Goal: Task Accomplishment & Management: Use online tool/utility

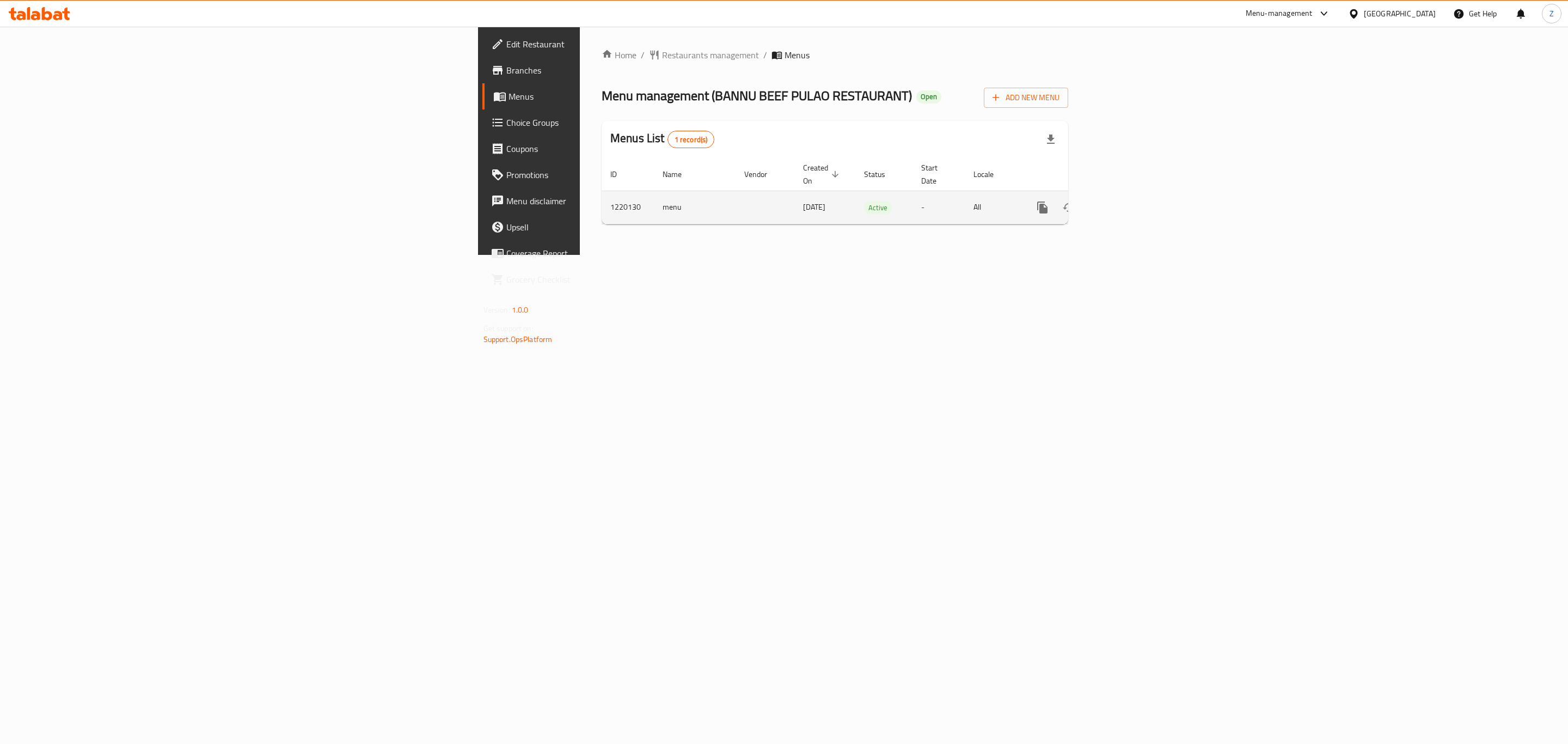
click at [1134, 198] on link "enhanced table" at bounding box center [1121, 207] width 26 height 26
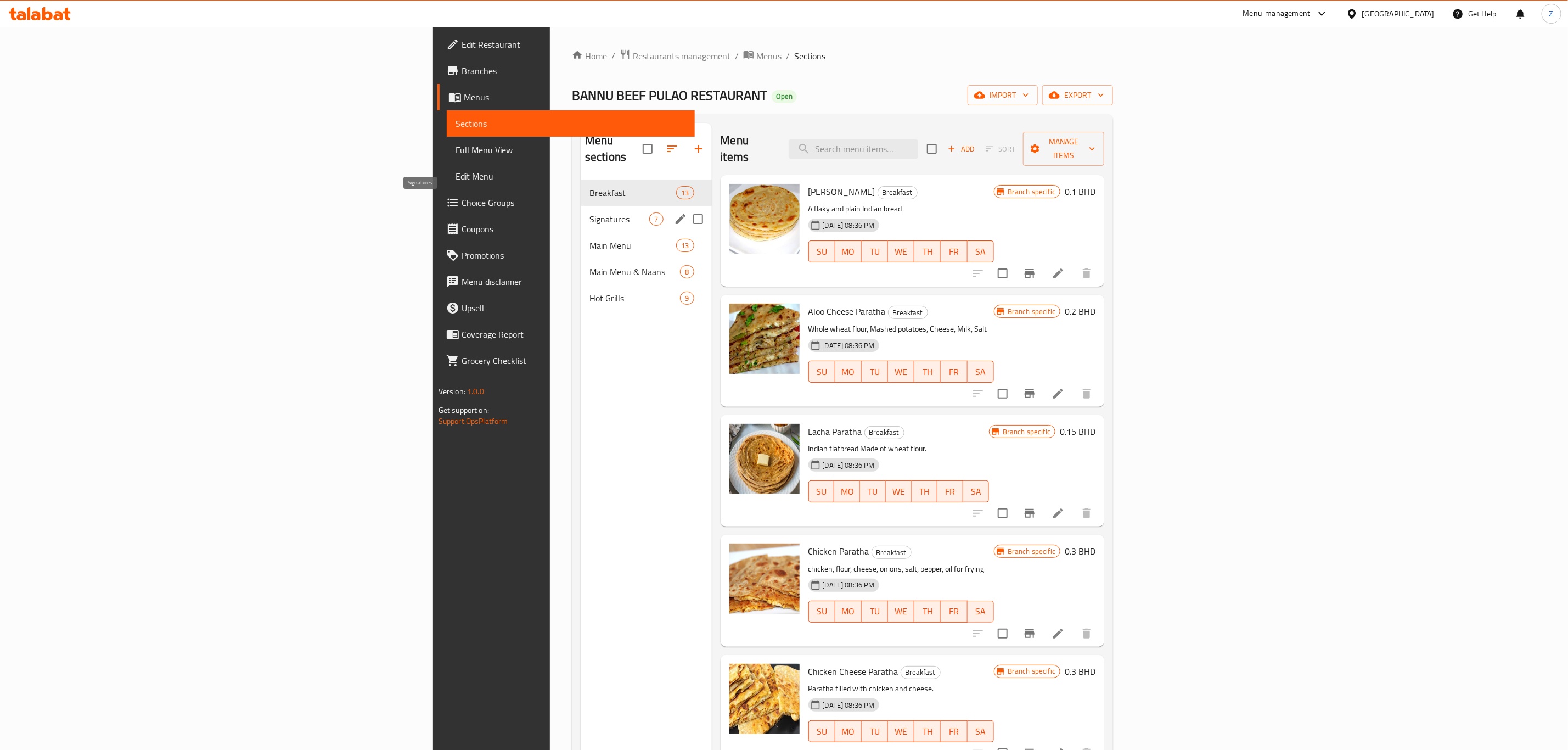
click at [589, 213] on span "Signatures" at bounding box center [619, 219] width 60 height 13
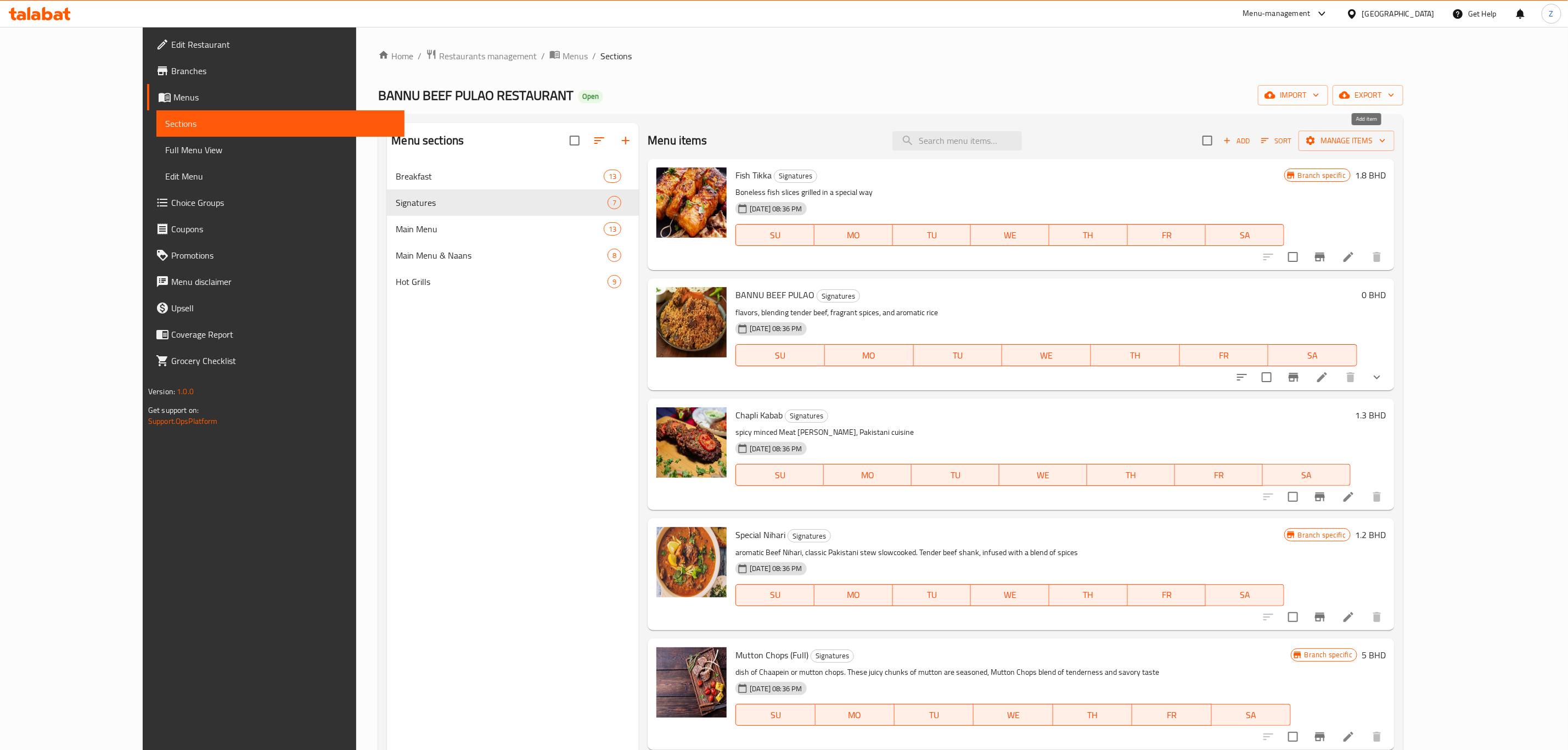
click at [1251, 146] on span "Add" at bounding box center [1237, 141] width 30 height 12
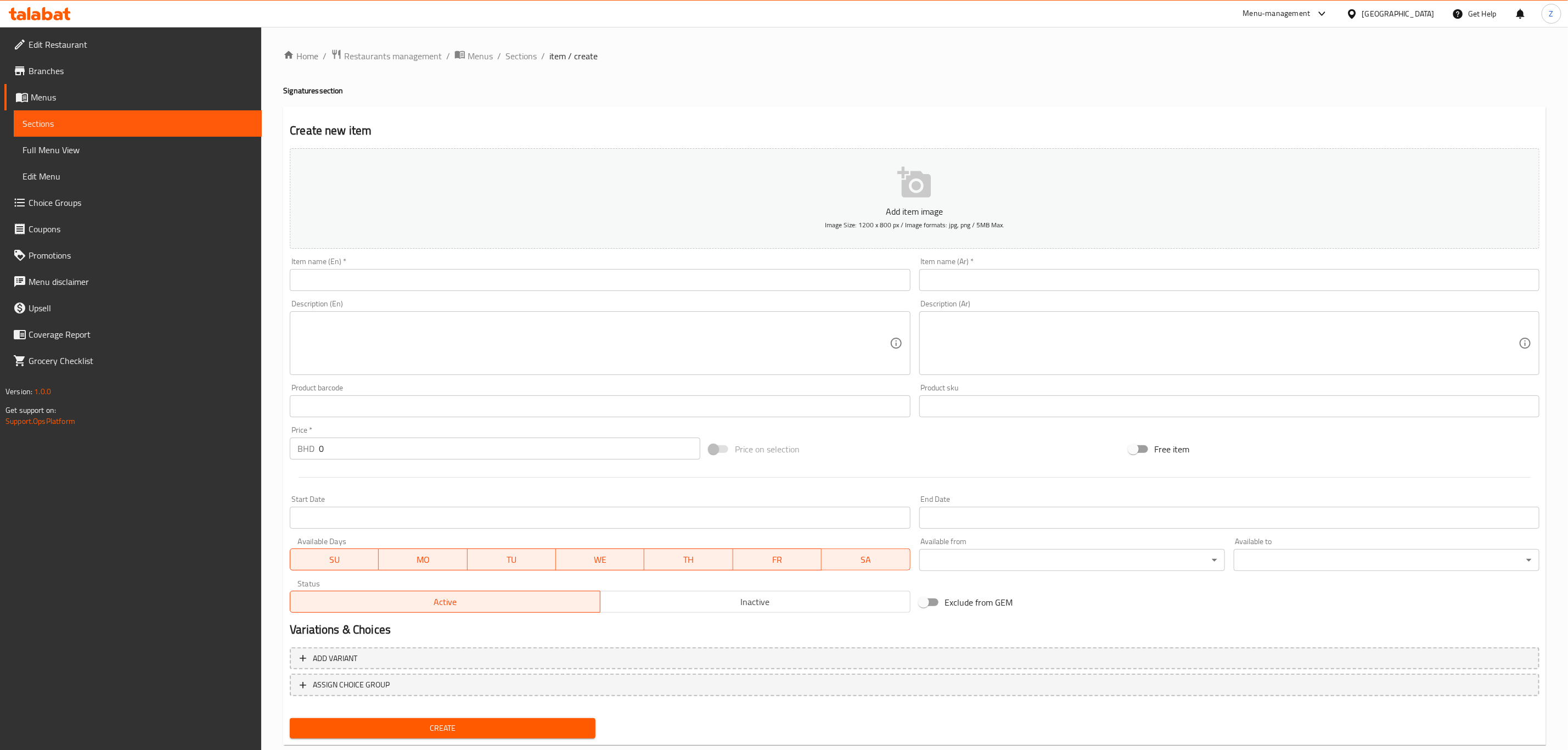
click at [525, 285] on input "text" at bounding box center [600, 280] width 620 height 22
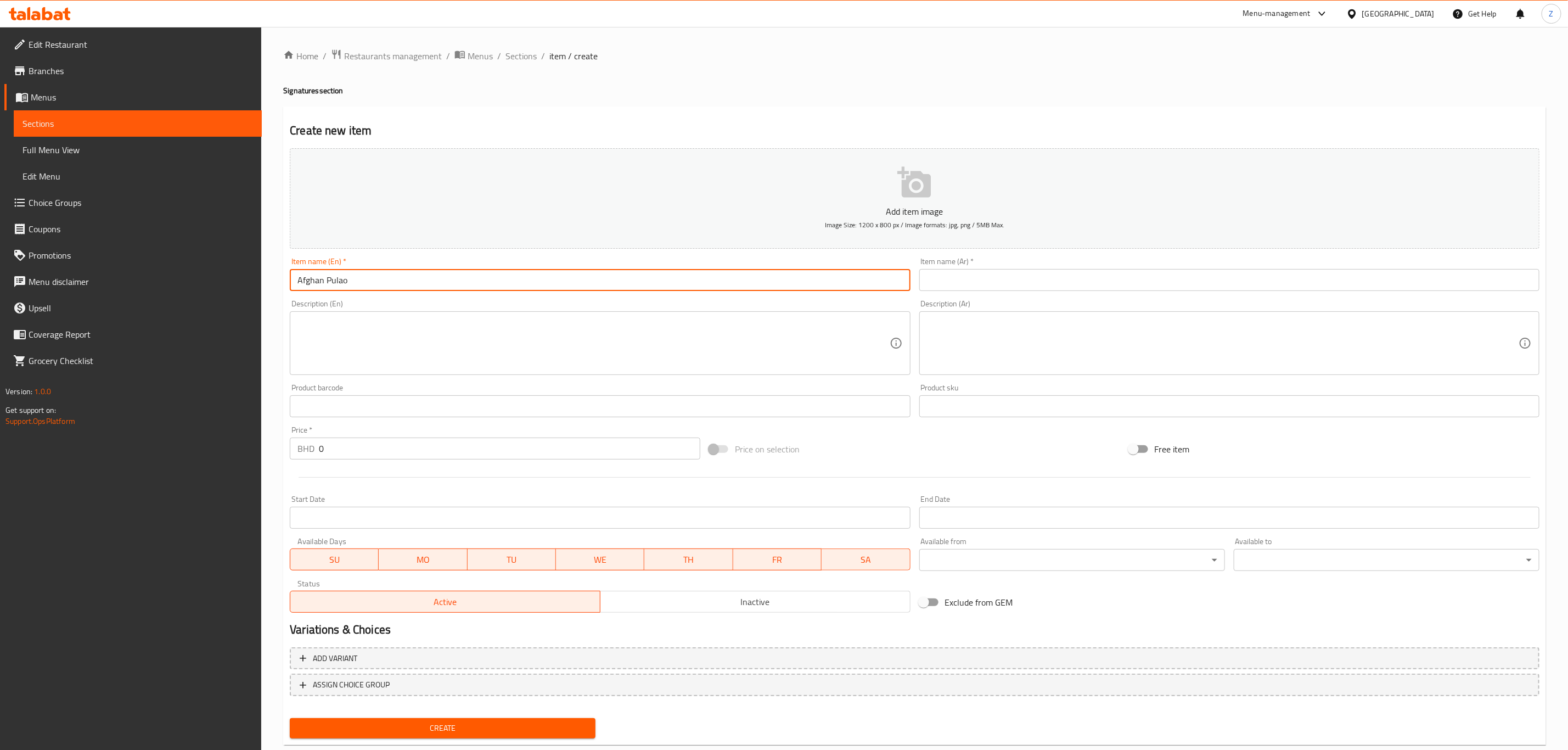
type input "Afghan Pulao"
click at [980, 292] on div "Item name (Ar)   * Item name (Ar) *" at bounding box center [1229, 274] width 629 height 42
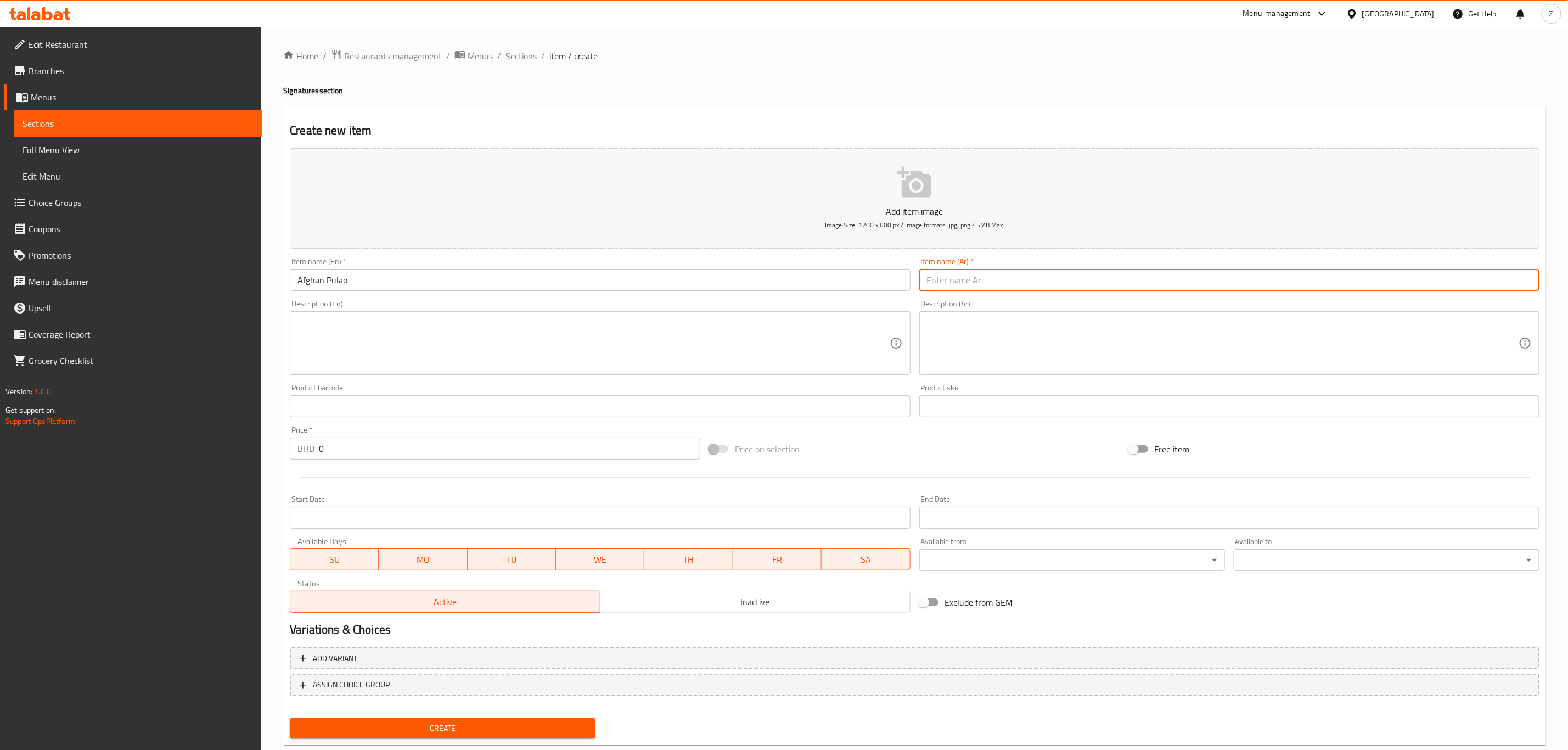
click at [977, 280] on input "text" at bounding box center [1229, 280] width 620 height 22
paste input "أفغاني بولاو"
type input "أفغاني بولاو"
click at [687, 326] on textarea at bounding box center [594, 344] width 591 height 52
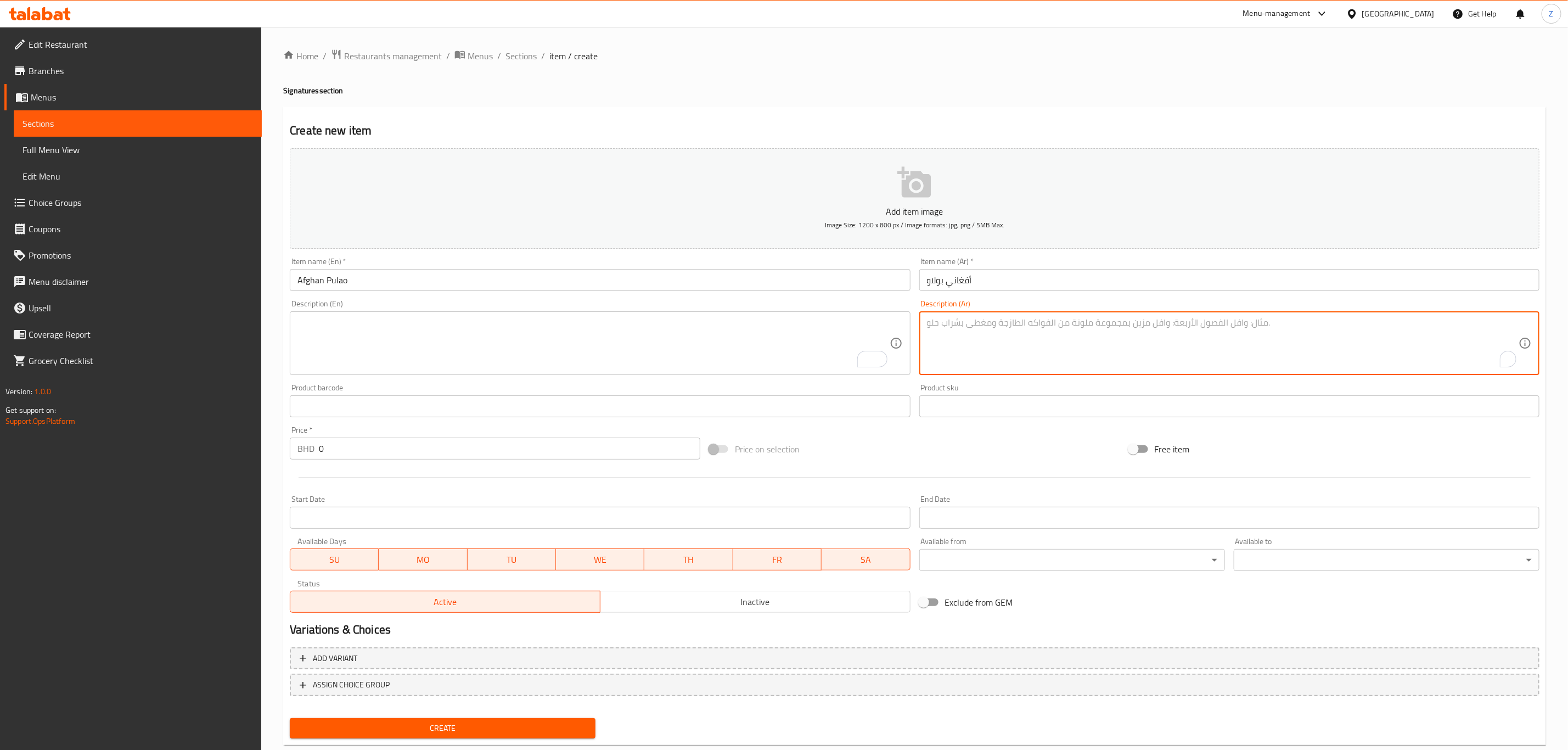
click at [1015, 334] on textarea "To enrich screen reader interactions, please activate Accessibility in Grammarl…" at bounding box center [1223, 344] width 591 height 52
paste textarea "أرز أفغاني مطهو مع التوابل العطرية، يقدم مع لحم طري أو دجاج مشوي حسب الاختيار"
type textarea "أرز أفغاني مطهو مع التوابل العطرية، يقدم مع لحم طري أو دجاج مشوي حسب الاختيار"
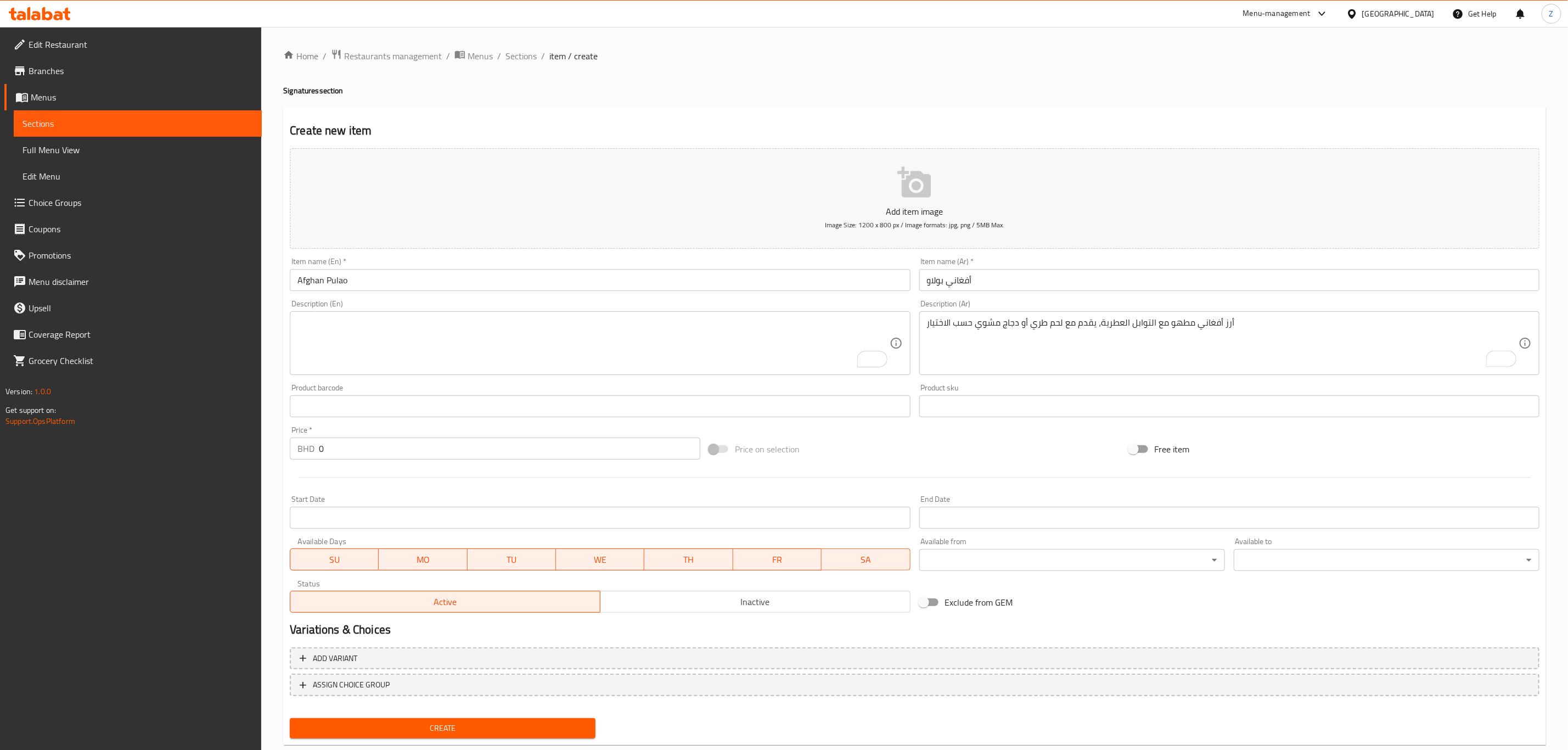
click at [483, 307] on div "Description (En) Description (En)" at bounding box center [600, 337] width 620 height 75
click at [473, 341] on textarea "To enrich screen reader interactions, please activate Accessibility in Grammarl…" at bounding box center [594, 344] width 591 height 52
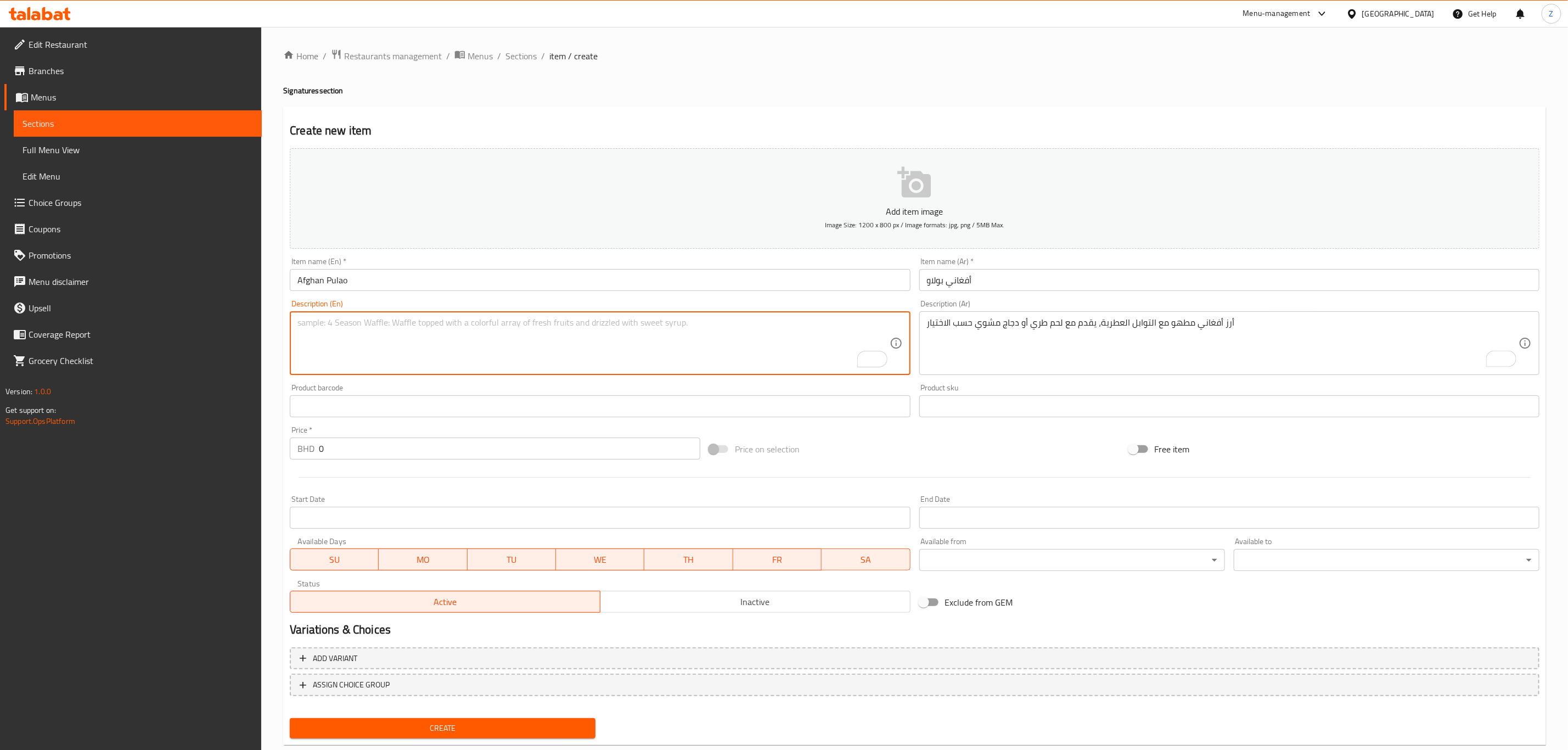
paste textarea "Afghan-style rice cooked with aromatic spices, served with tender mutton or gri…"
drag, startPoint x: 333, startPoint y: 361, endPoint x: 297, endPoint y: 323, distance: 52.3
click at [298, 323] on textarea "Afghan-style rice cooked with aromatic spices, served with tender mutton or gri…" at bounding box center [594, 344] width 591 height 52
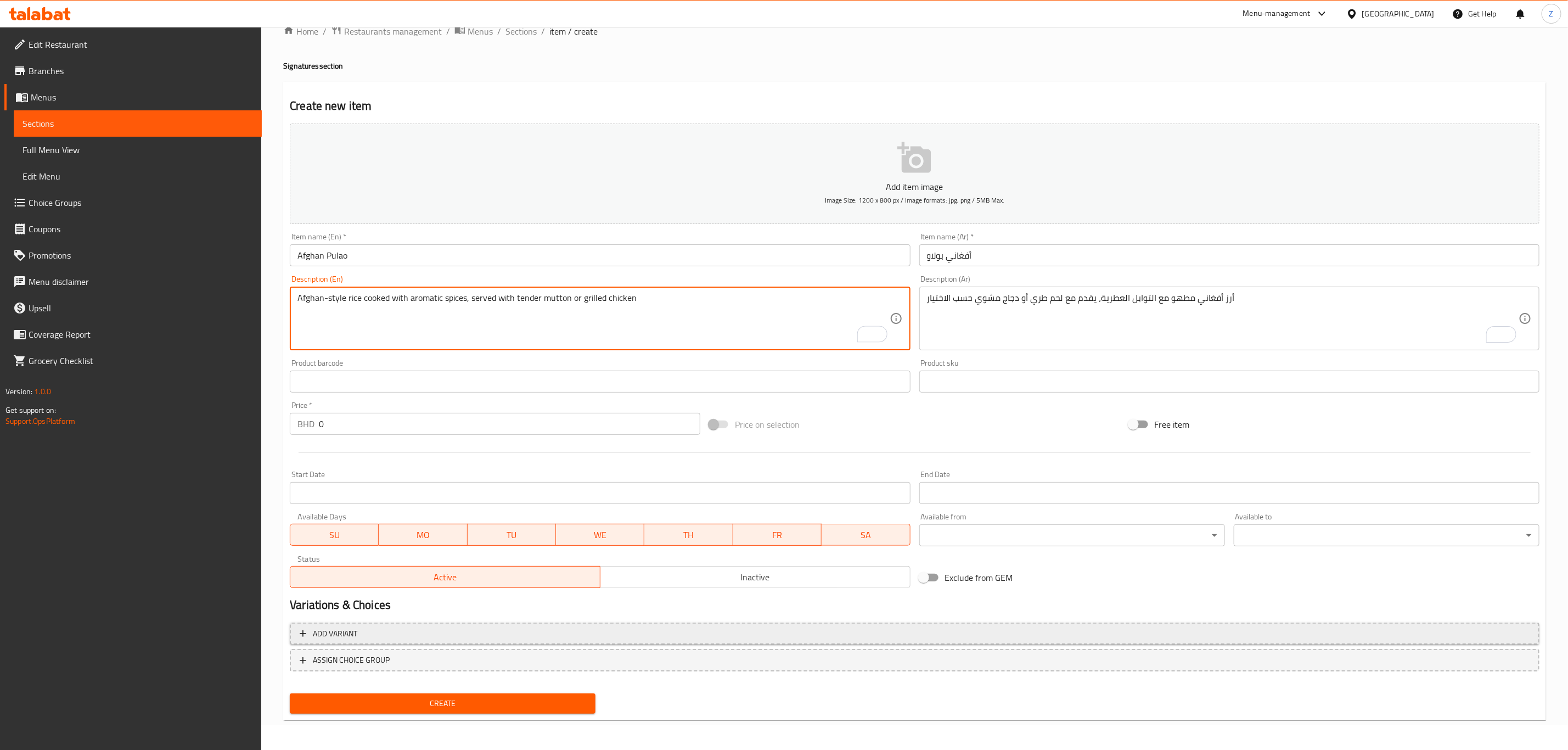
type textarea "Afghan-style rice cooked with aromatic spices, served with tender mutton or gri…"
click at [364, 629] on span "Add variant" at bounding box center [915, 633] width 1230 height 14
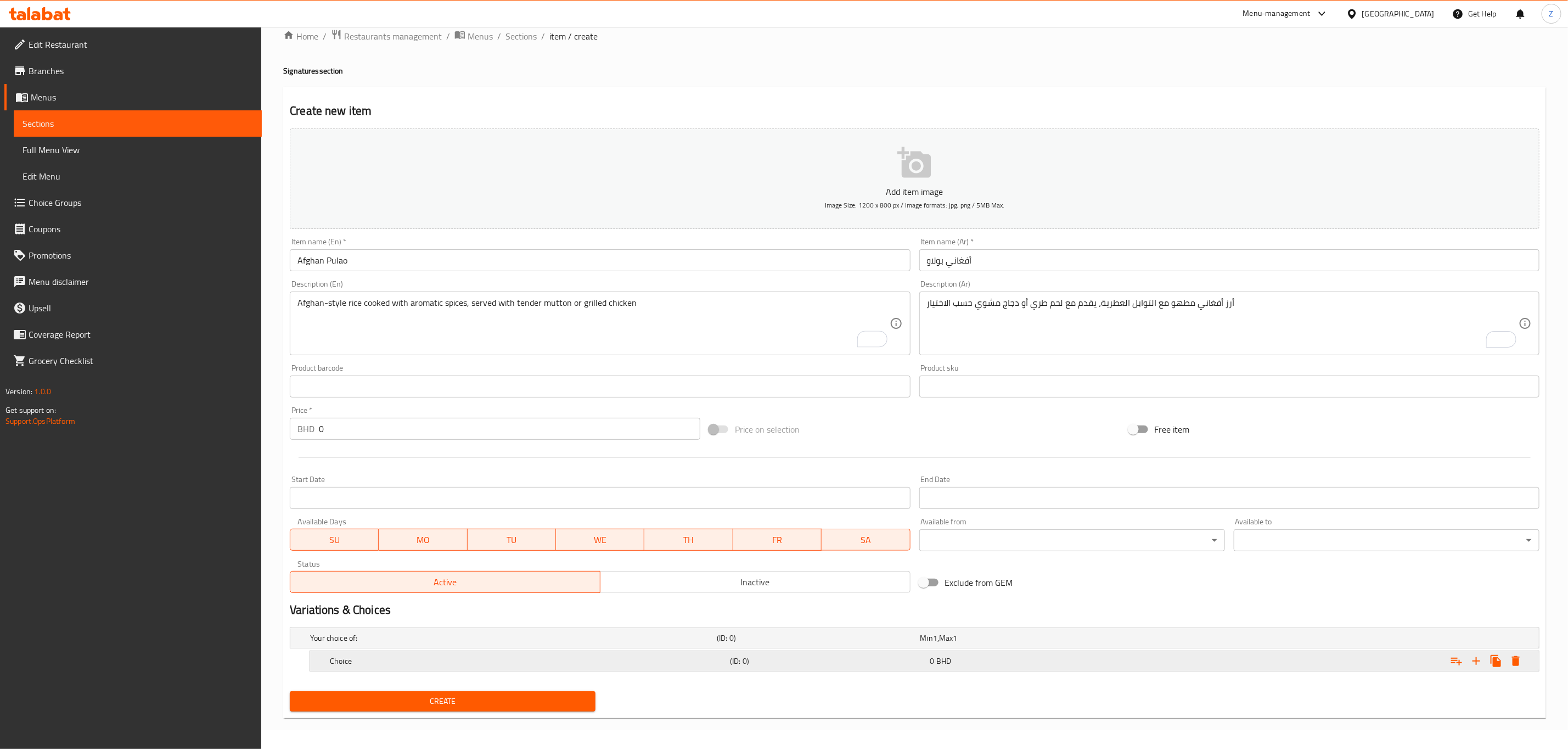
click at [382, 643] on h5 "Choice" at bounding box center [511, 637] width 402 height 11
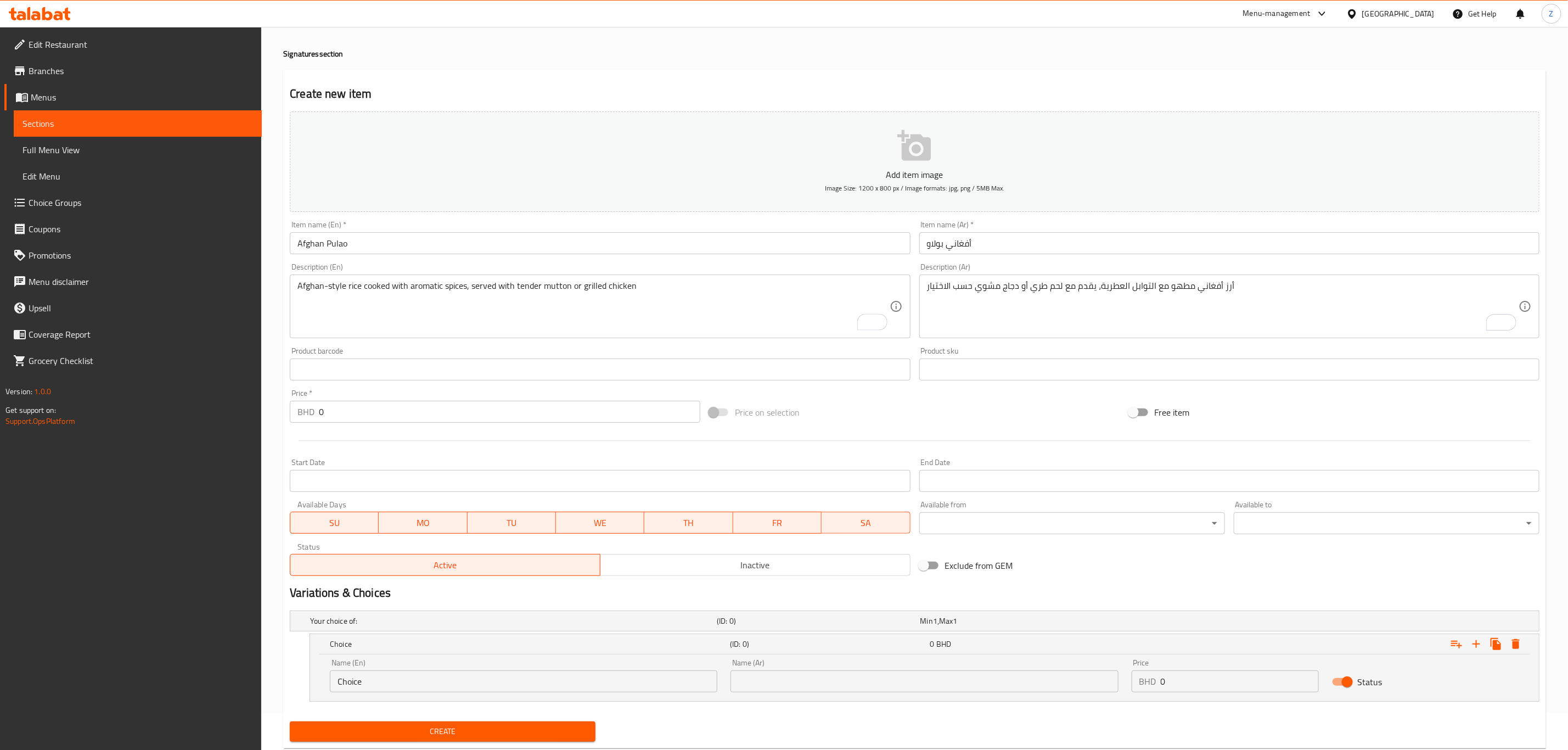
scroll to position [66, 0]
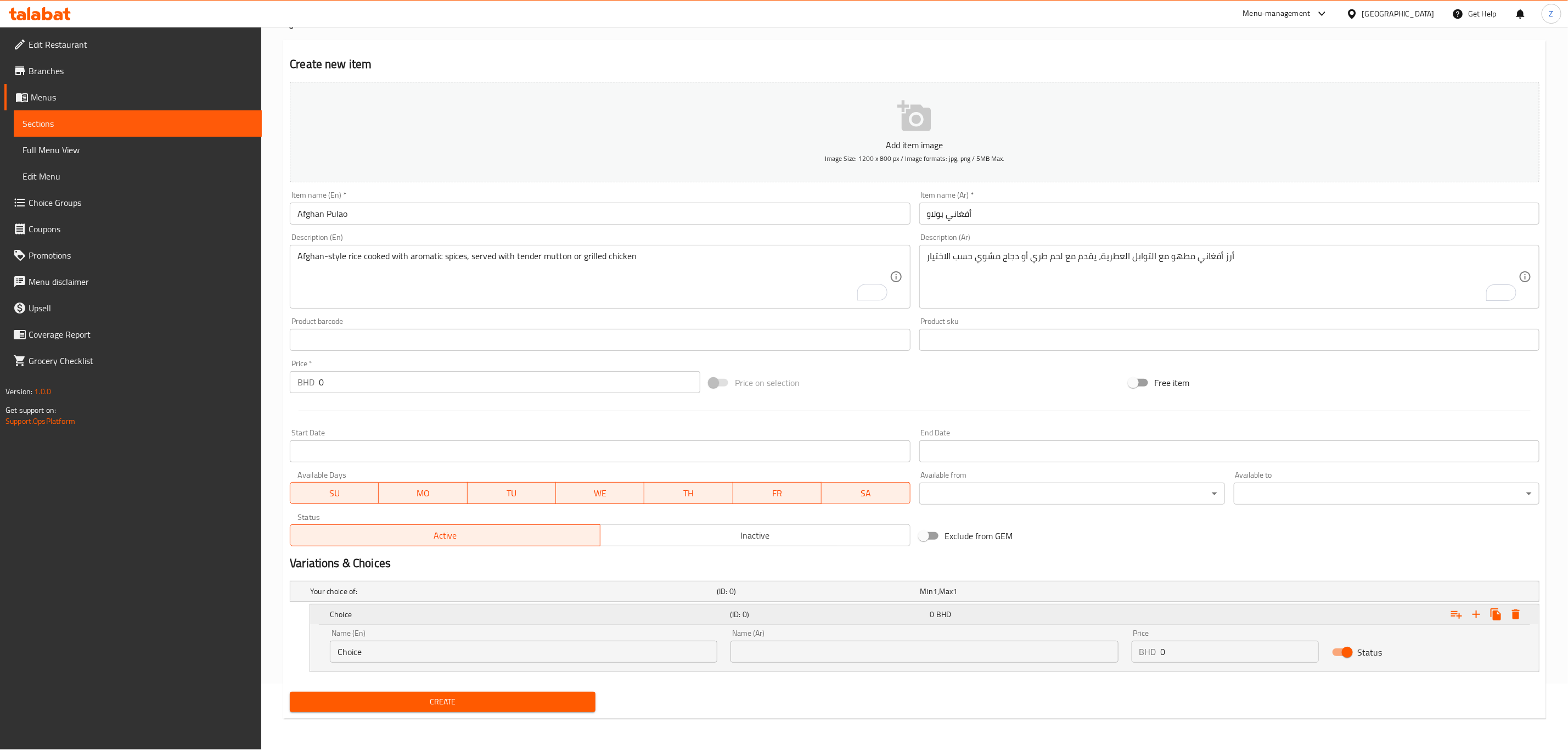
click at [1478, 618] on icon "Expand" at bounding box center [1476, 614] width 13 height 13
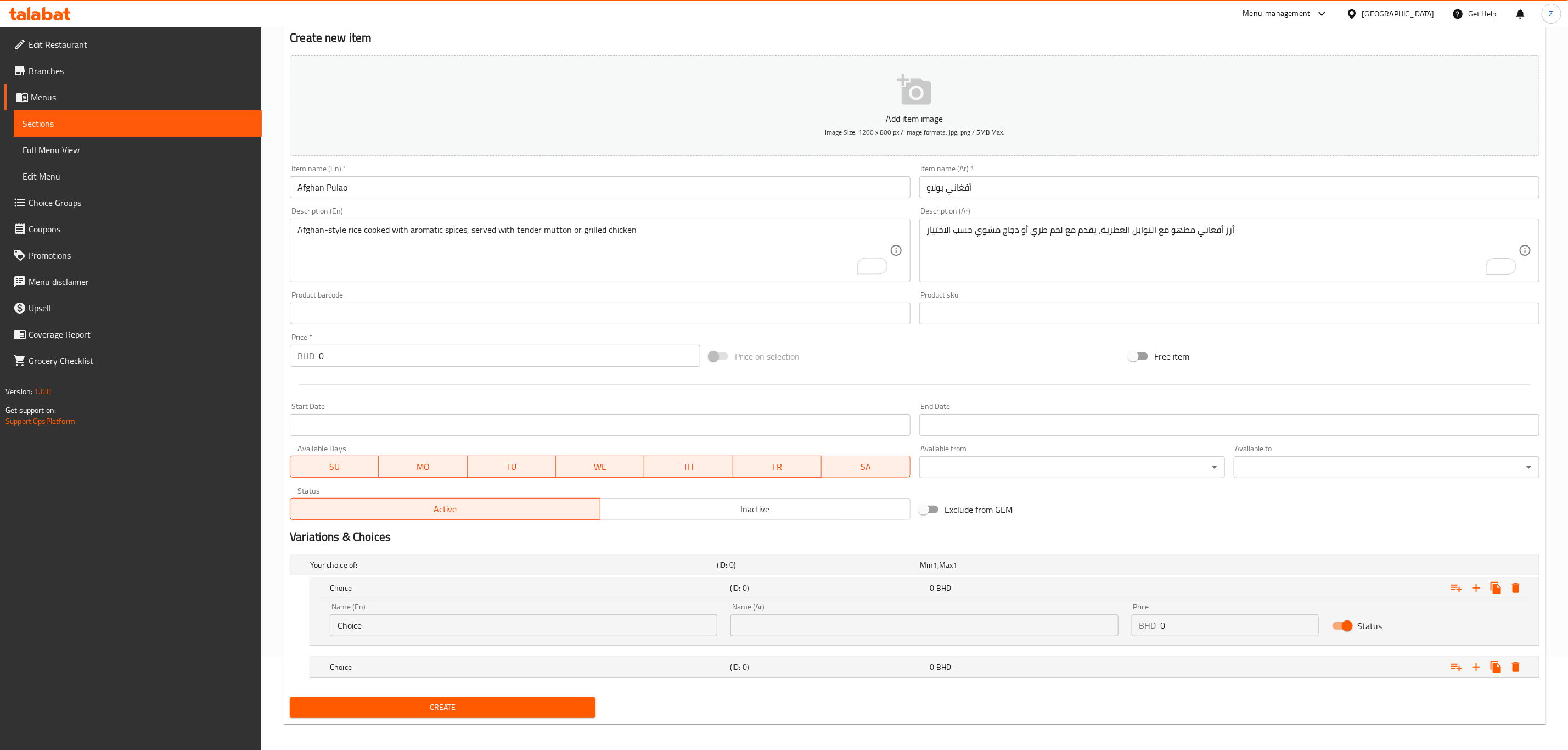
scroll to position [99, 0]
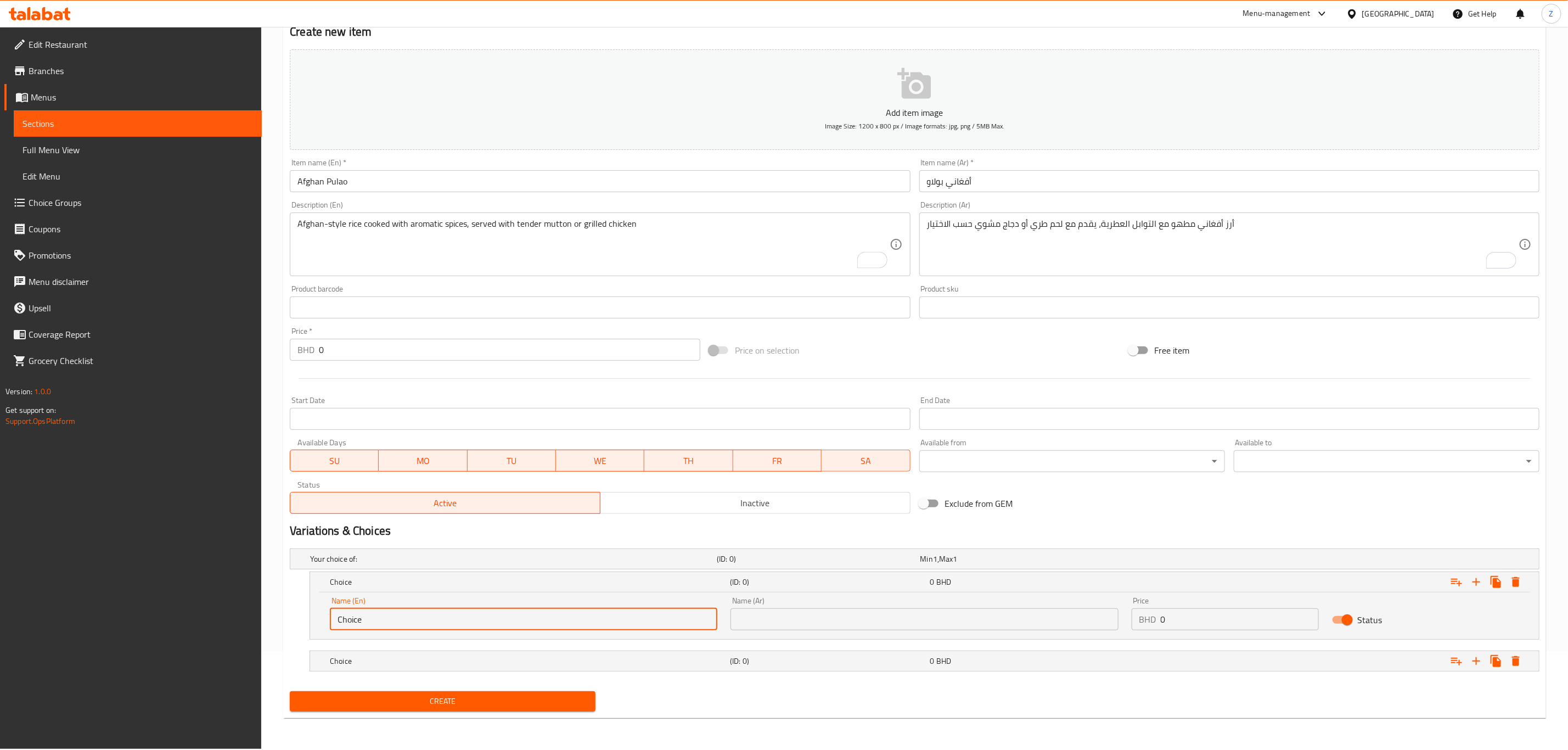
click at [398, 618] on input "Choice" at bounding box center [524, 619] width 387 height 22
drag, startPoint x: 384, startPoint y: 612, endPoint x: 251, endPoint y: 625, distance: 133.6
click at [254, 624] on div "Edit Restaurant Branches Menus Sections Full Menu View Edit Menu Choice Groups …" at bounding box center [784, 338] width 1568 height 821
type input "Chicken"
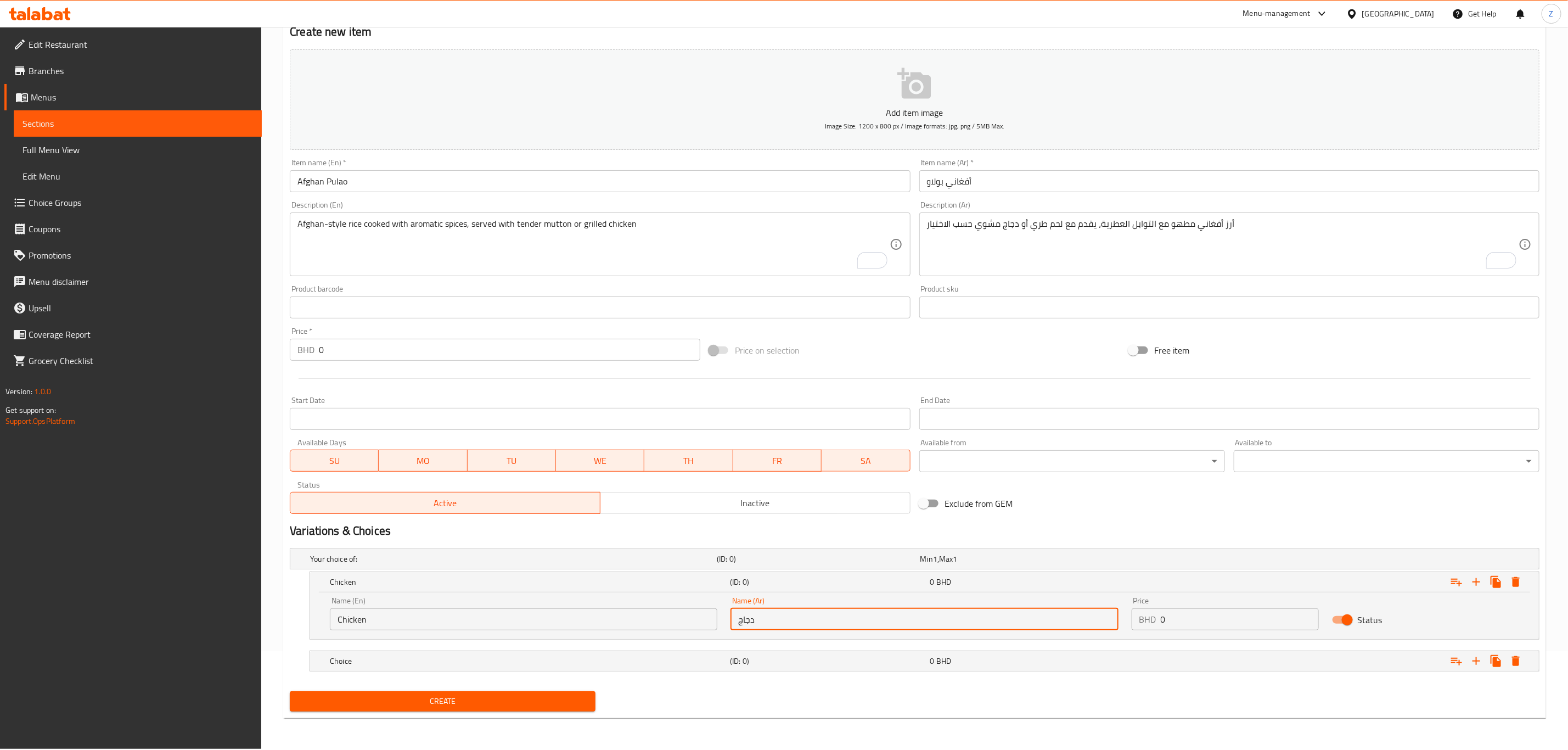
type input "دجاج"
click at [551, 567] on div "Choice" at bounding box center [511, 558] width 406 height 15
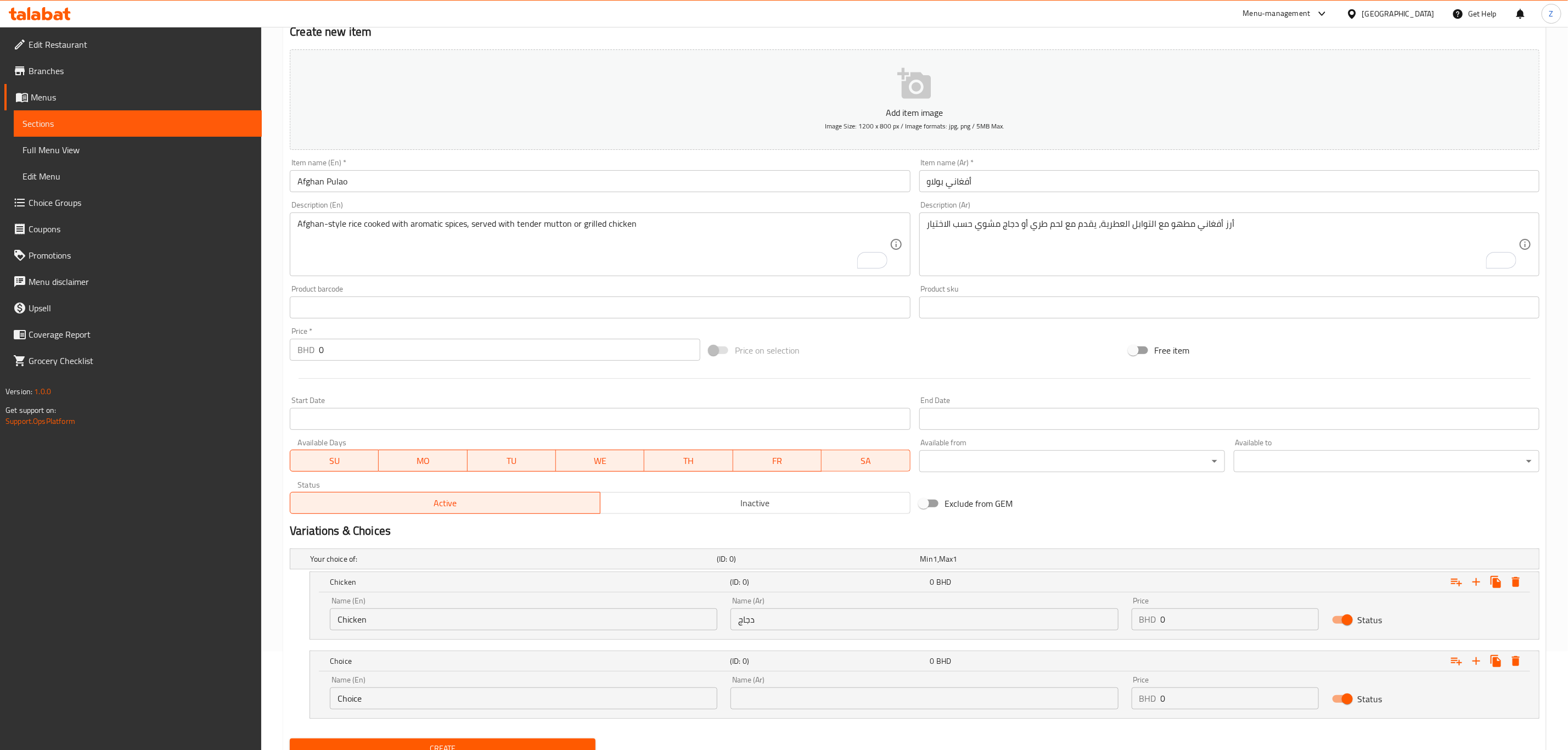
drag, startPoint x: 467, startPoint y: 710, endPoint x: 320, endPoint y: 713, distance: 147.0
click at [324, 711] on div "Name (En) Choice Name (En)" at bounding box center [524, 692] width 401 height 47
type input "’"
type input "Mutton"
type input "لحم ضأن"
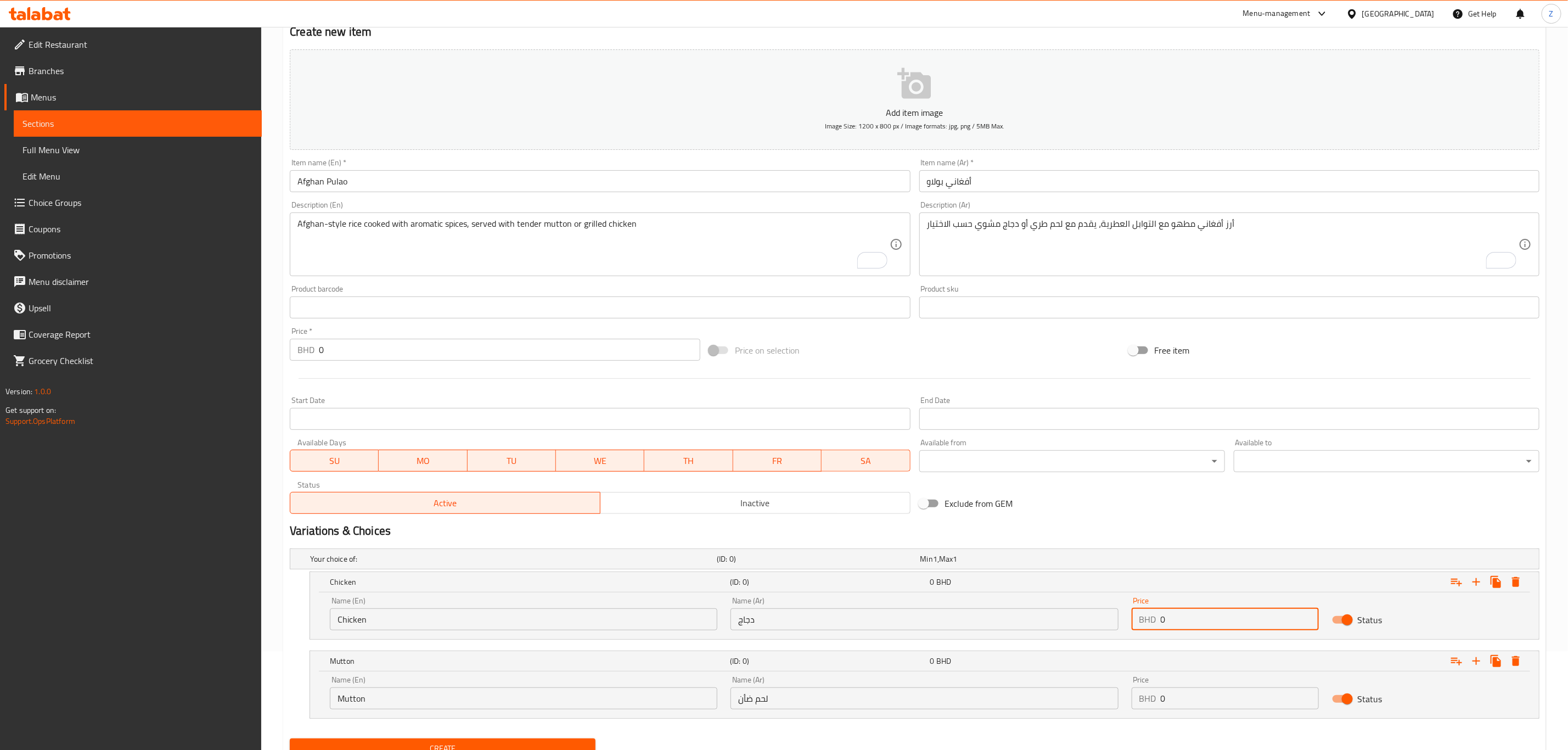
drag, startPoint x: 1216, startPoint y: 623, endPoint x: 1092, endPoint y: 643, distance: 125.6
click at [1106, 638] on div "Name (En) Chicken Name (En) Name (Ar) دجاج Name (Ar) Price BHD 0 Price Status" at bounding box center [925, 615] width 1229 height 47
type input "1.5"
drag, startPoint x: 1166, startPoint y: 703, endPoint x: 1128, endPoint y: 717, distance: 40.5
click at [1136, 710] on div "Price BHD 0 Price" at bounding box center [1225, 692] width 200 height 47
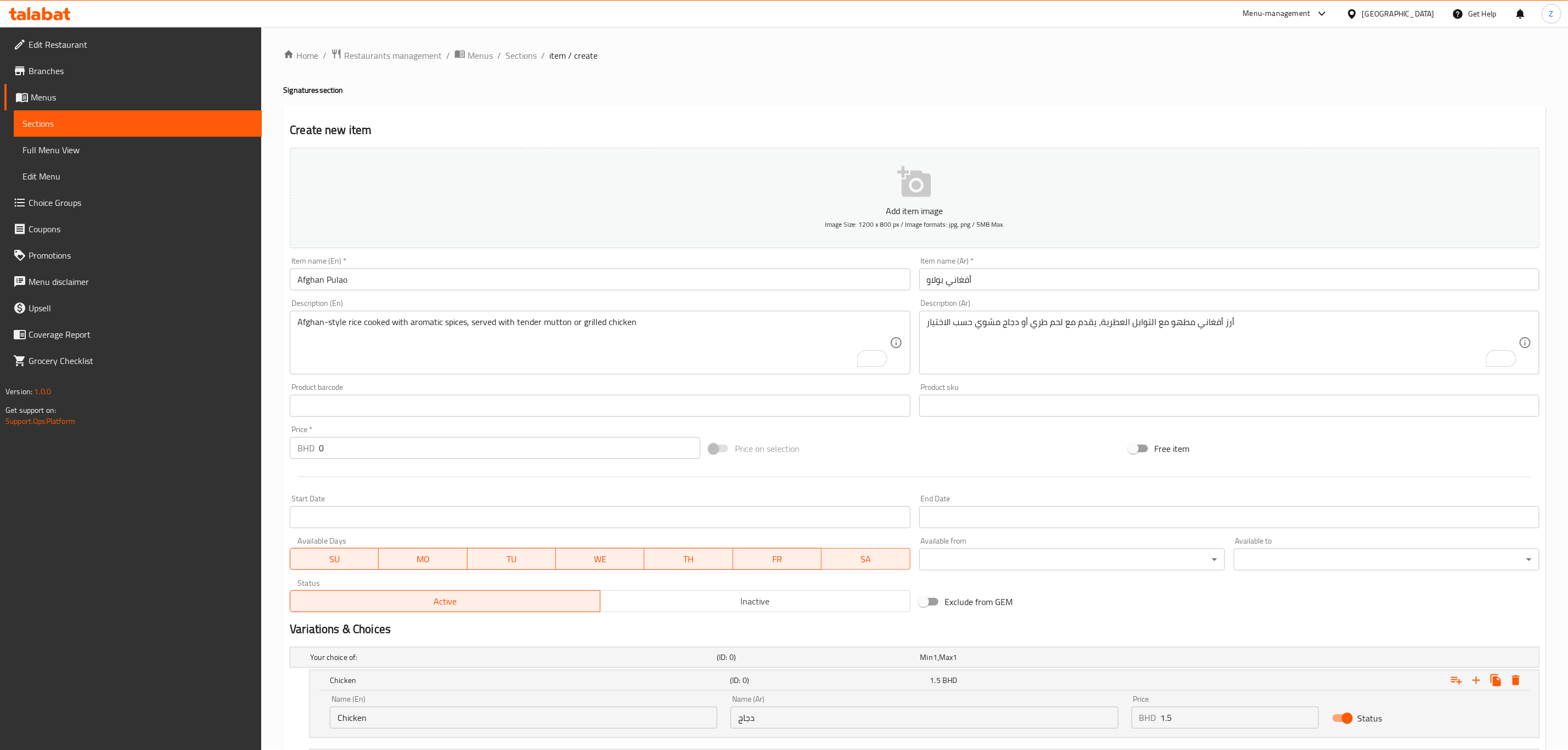
scroll to position [0, 0]
type input "2.2"
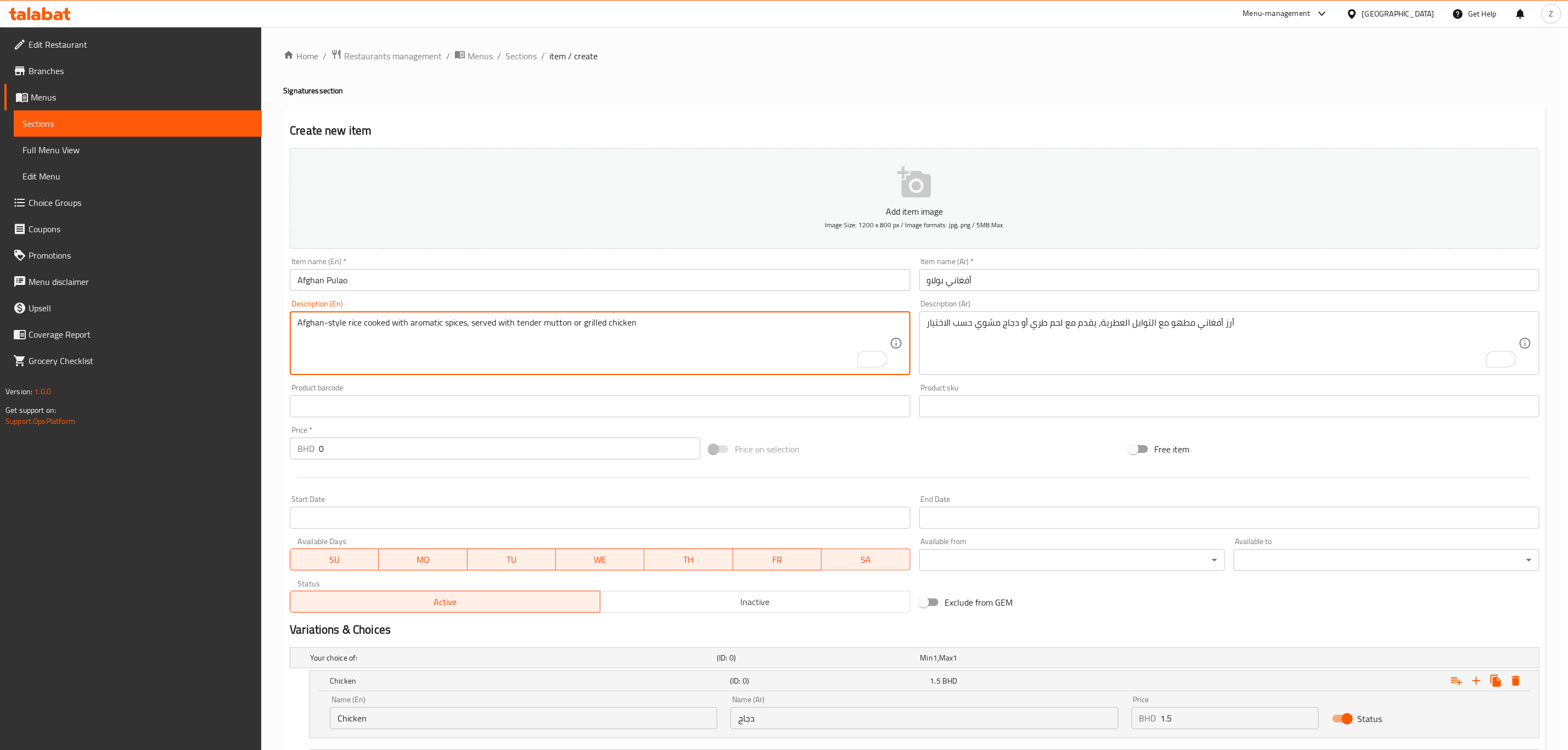
click at [587, 320] on textarea "Afghan-style rice cooked with aromatic spices, served with tender mutton or gri…" at bounding box center [594, 344] width 591 height 52
type textarea "Afghan-style rice cooked with aromatic spices, served with tender mutton or chi…"
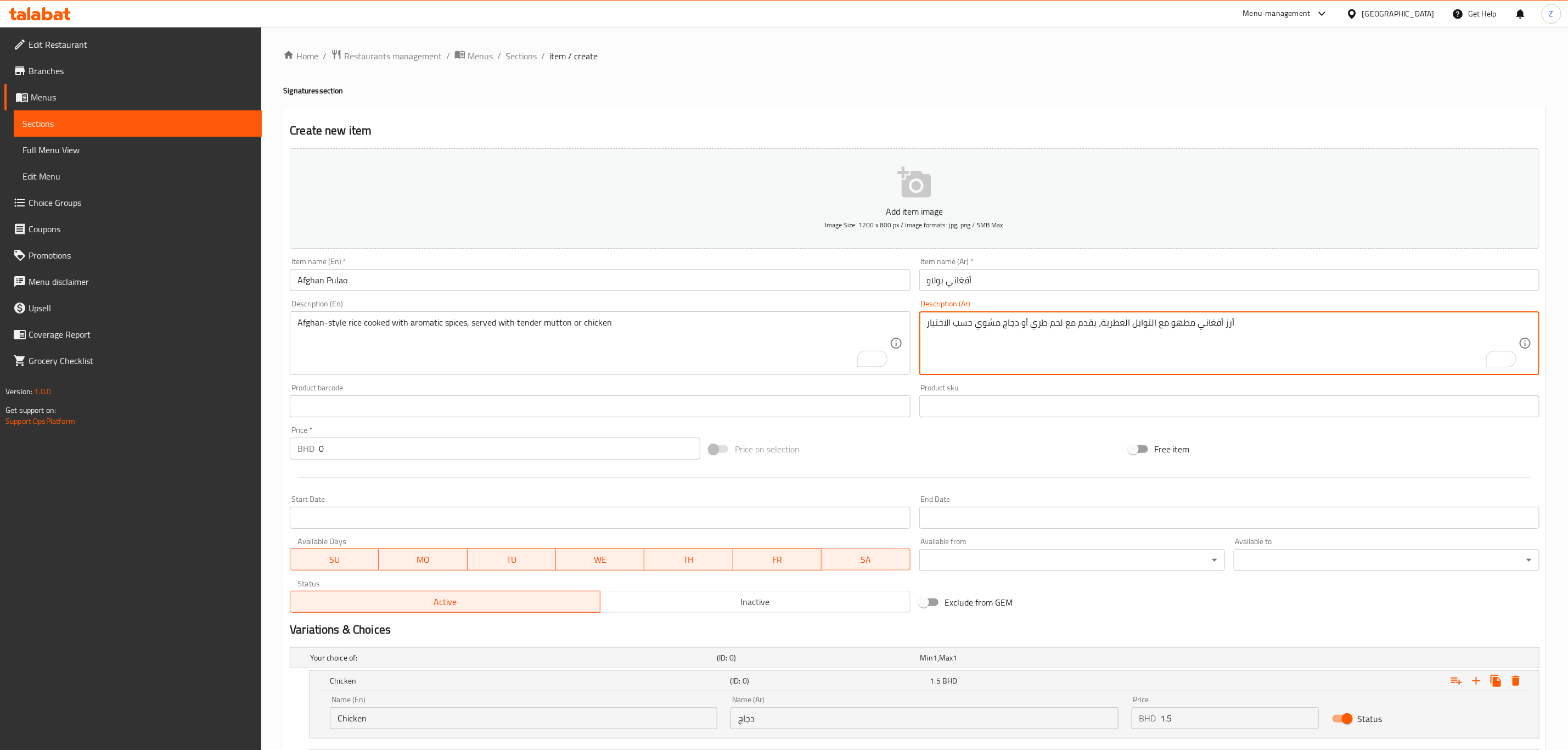
click at [988, 318] on textarea "أرز أفغاني مطهو مع التوابل العطرية، يقدم مع لحم طري أو دجاج مشوي حسب الاختيار" at bounding box center [1223, 344] width 591 height 52
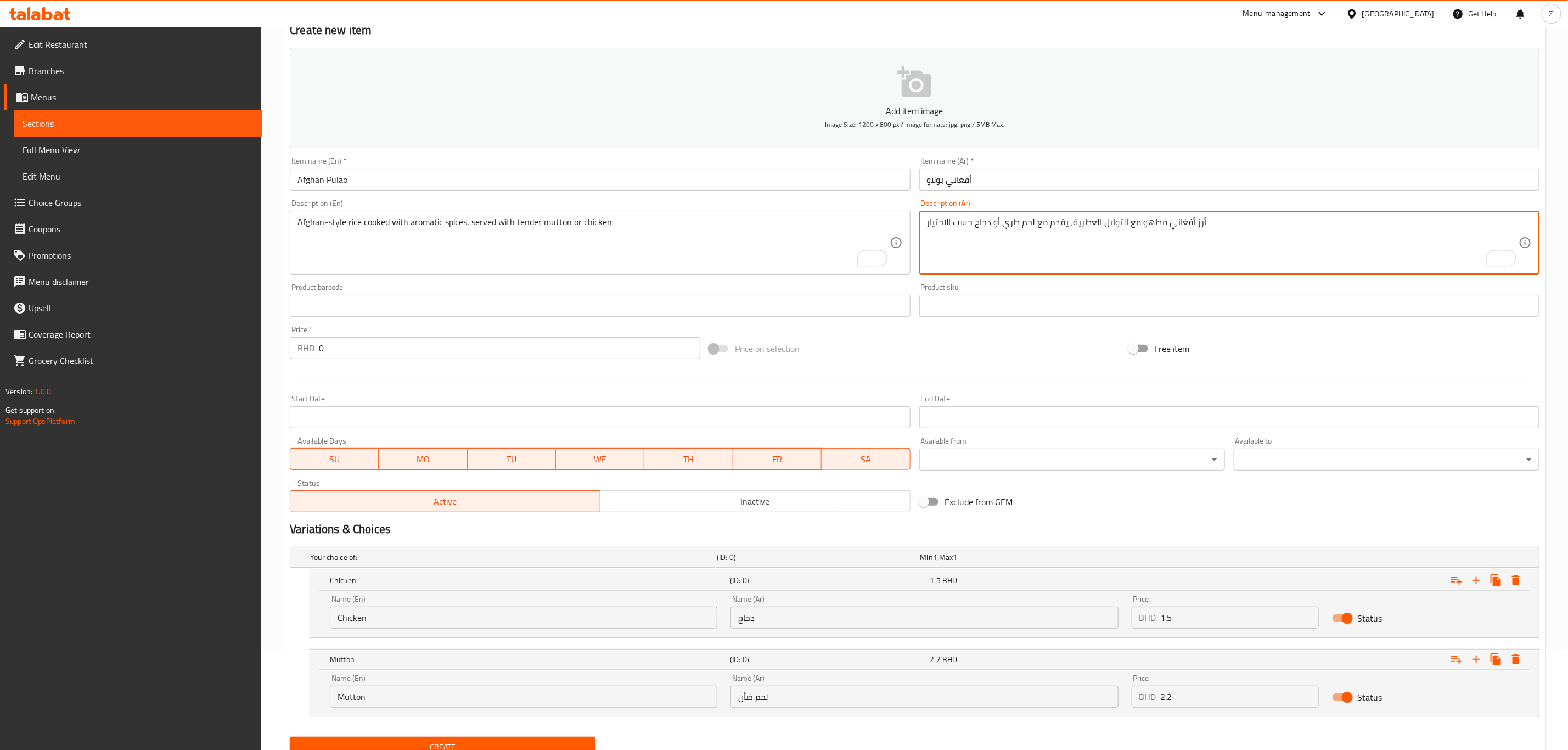
scroll to position [146, 0]
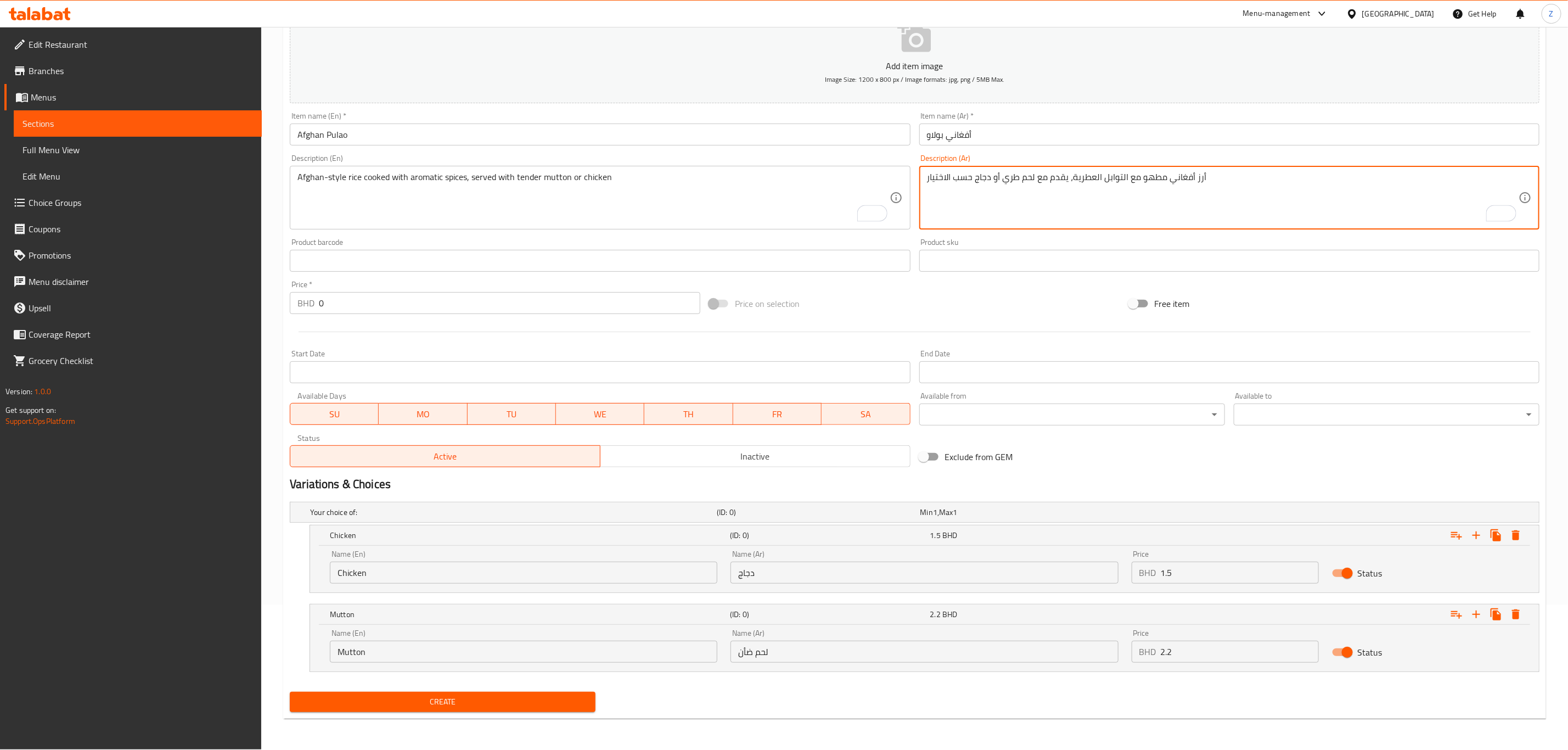
type textarea "أرز أفغاني مطهو مع التوابل العطرية، يقدم مع لحم طري أو دجاج حسب الاختيار"
click at [402, 705] on span "Create" at bounding box center [443, 701] width 288 height 14
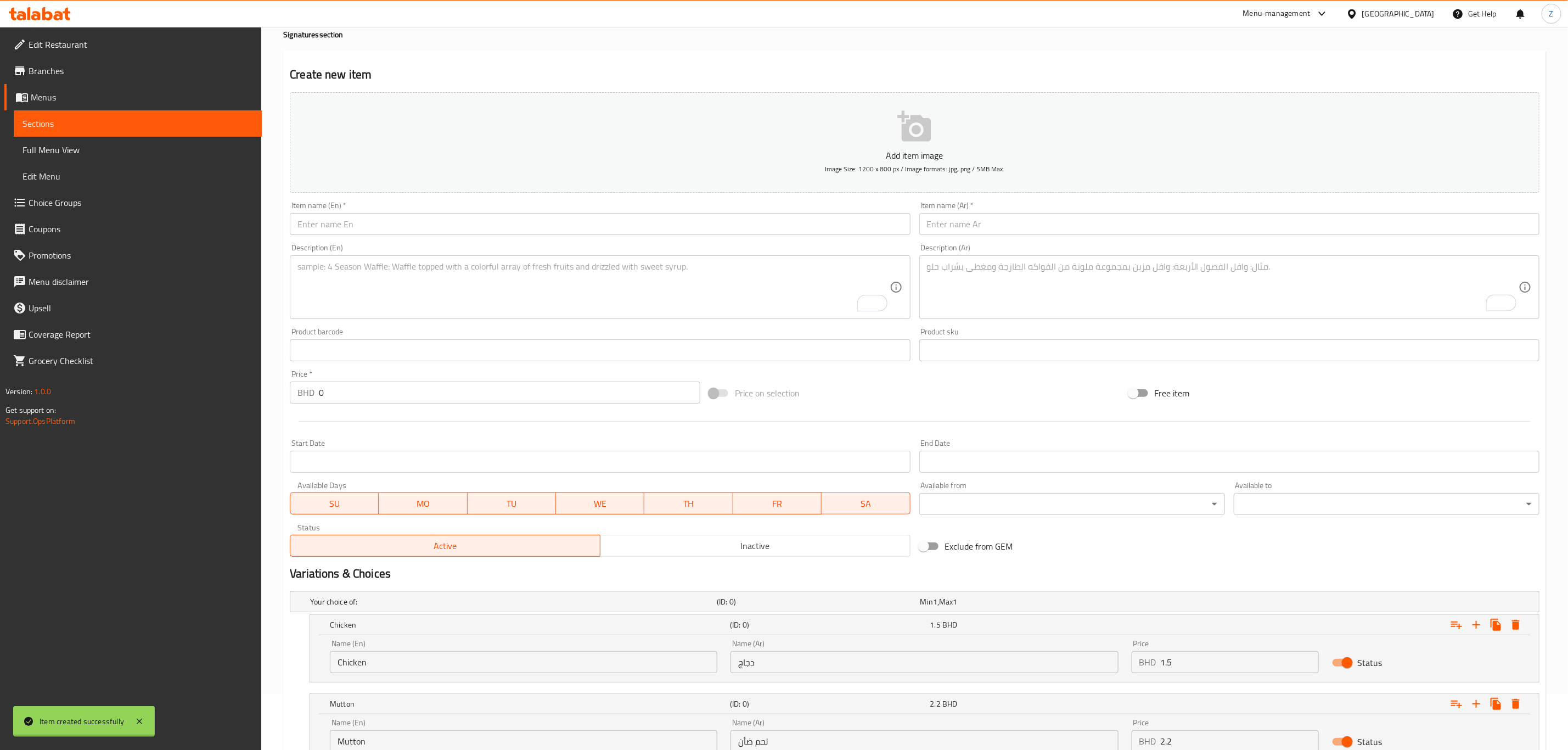
scroll to position [0, 0]
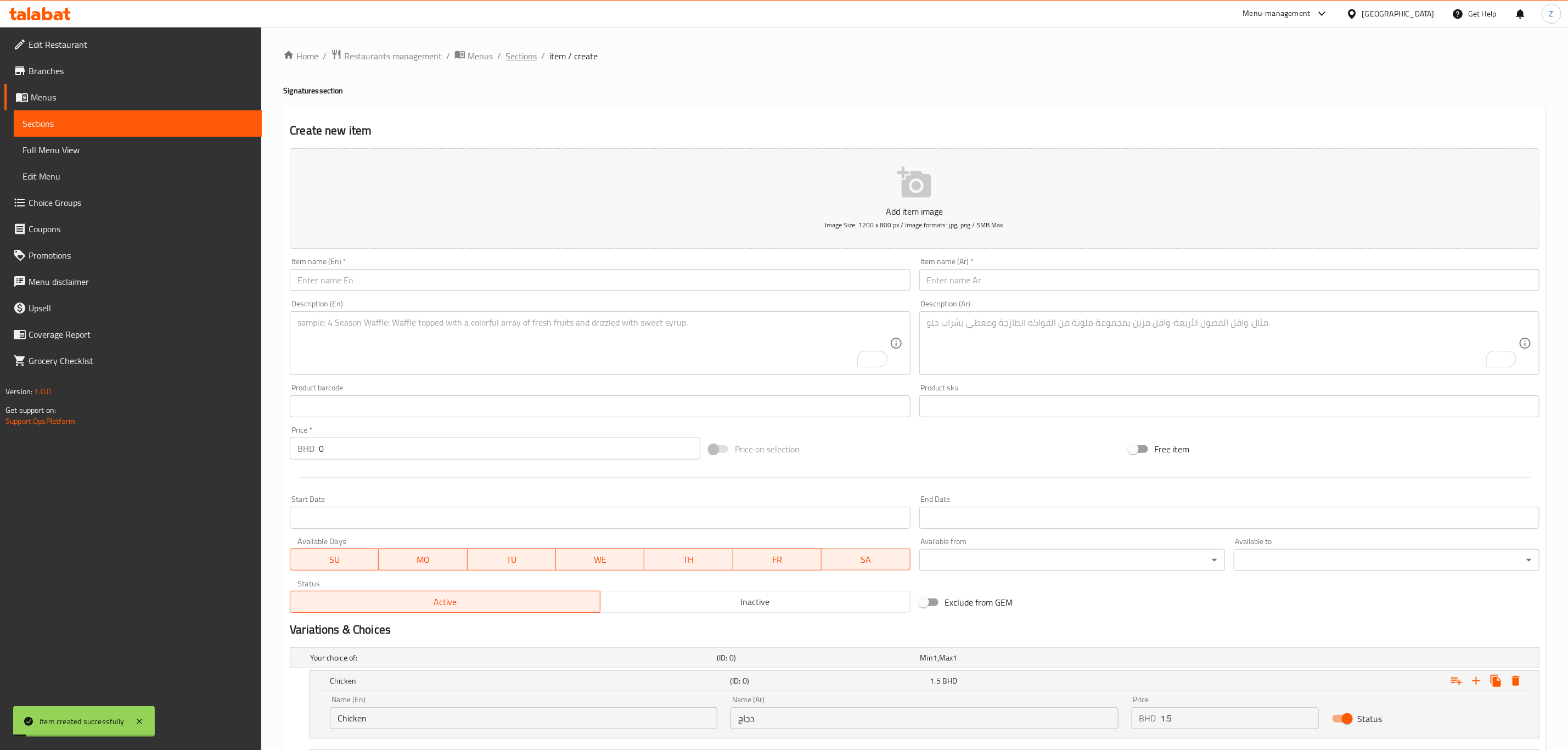
click at [523, 56] on span "Sections" at bounding box center [521, 56] width 31 height 13
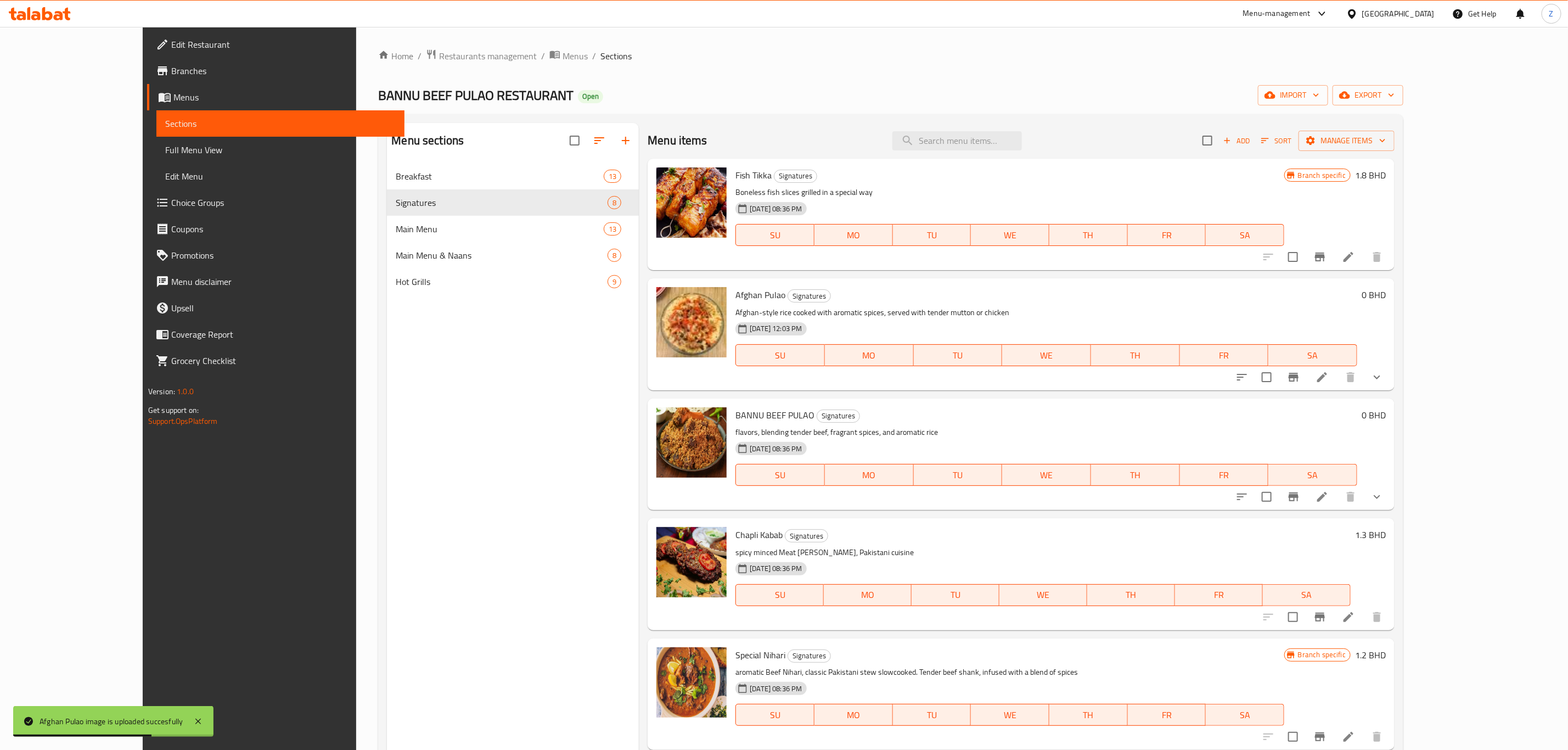
click at [1384, 374] on icon "show more" at bounding box center [1377, 377] width 13 height 13
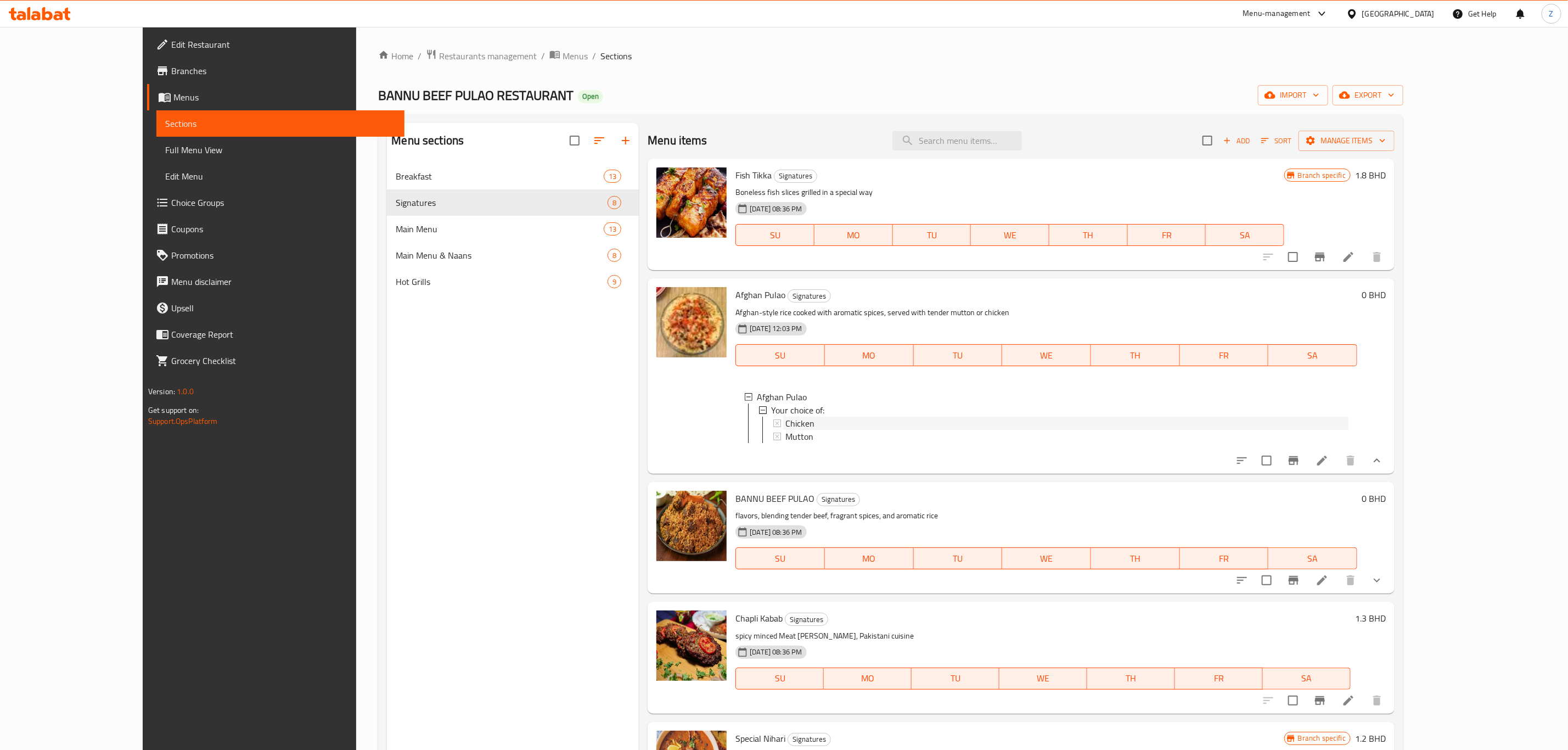
click at [812, 425] on div "Chicken" at bounding box center [1067, 423] width 563 height 13
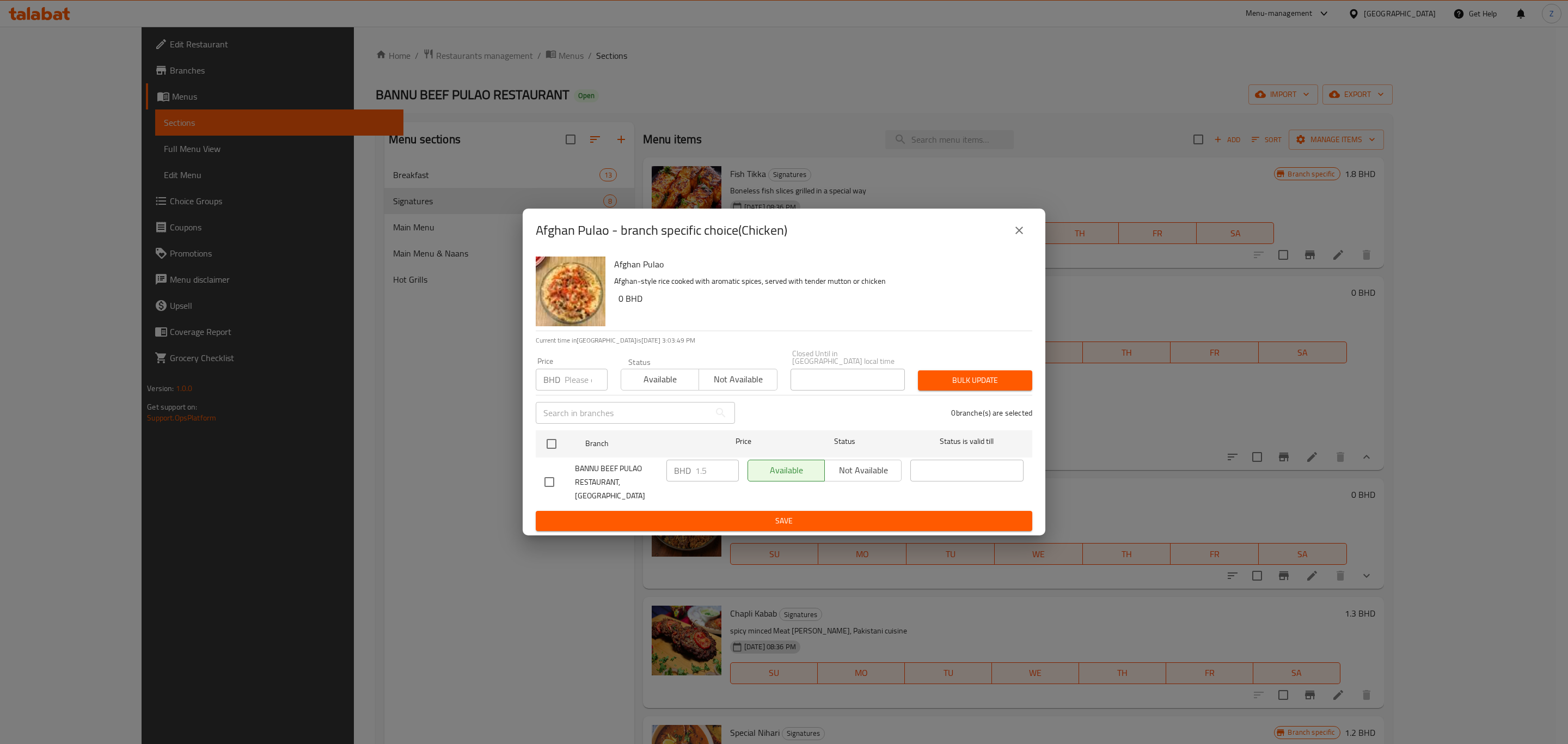
click at [1024, 237] on icon "close" at bounding box center [1019, 230] width 13 height 13
